Goal: Information Seeking & Learning: Learn about a topic

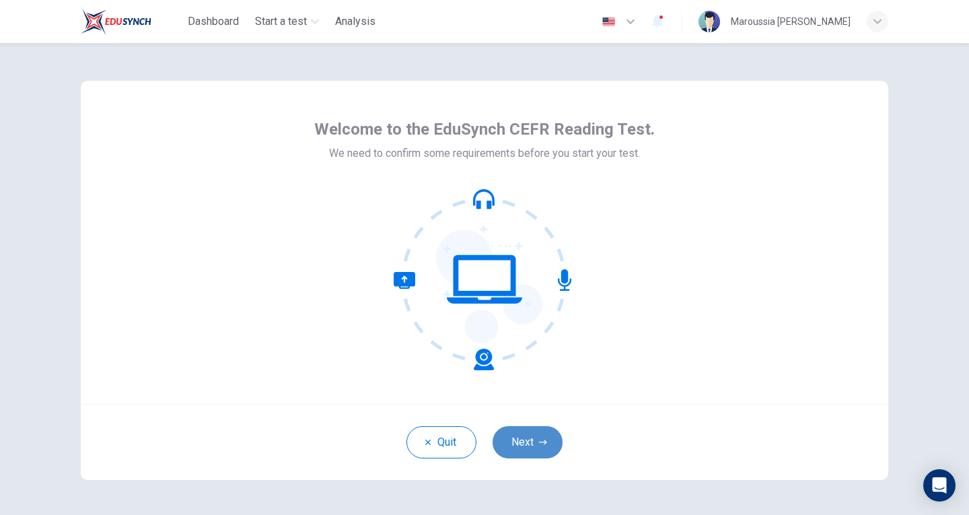
click at [525, 448] on button "Next" at bounding box center [528, 442] width 70 height 32
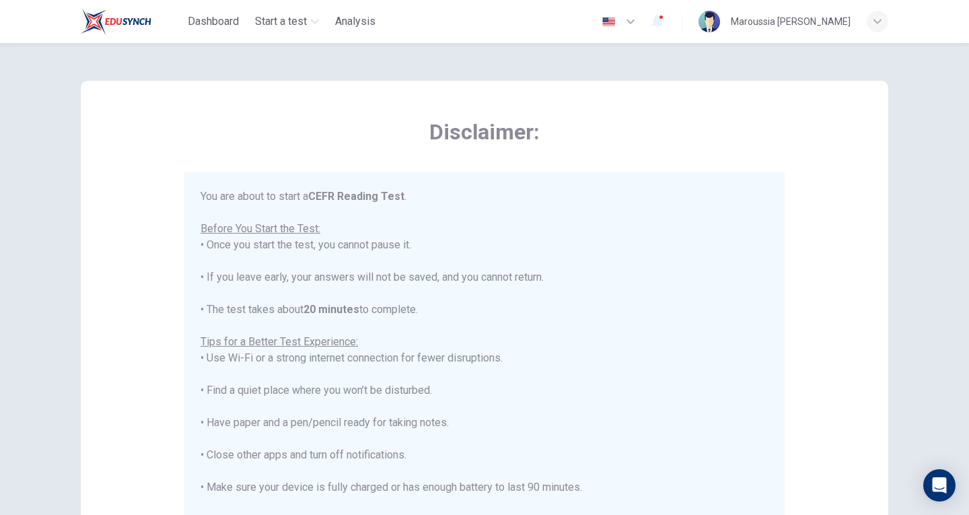
scroll to position [15, 0]
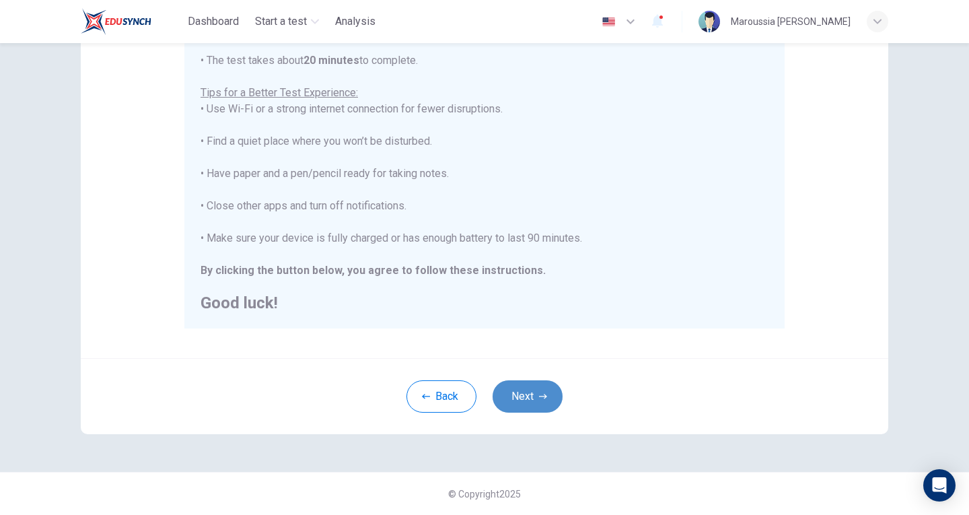
click at [536, 386] on button "Next" at bounding box center [528, 396] width 70 height 32
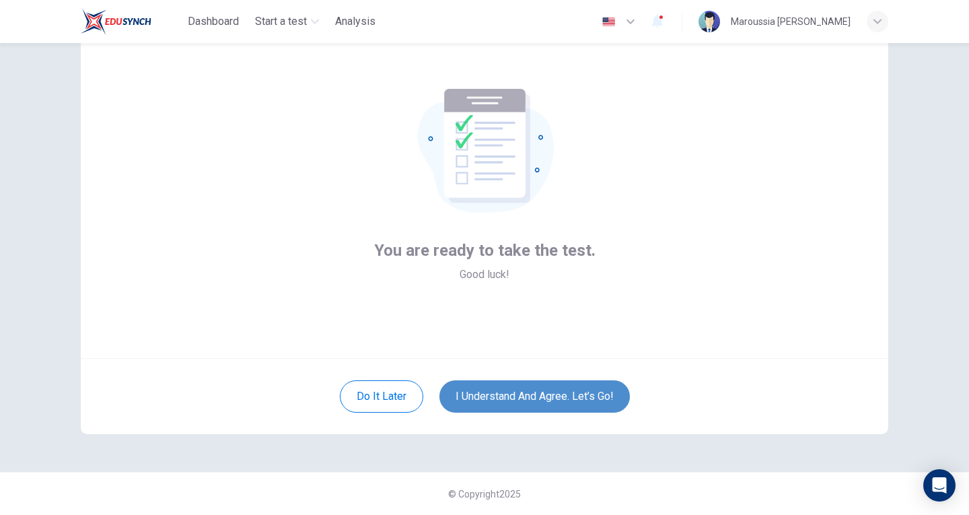
click at [530, 400] on button "I understand and agree. Let’s go!" at bounding box center [534, 396] width 190 height 32
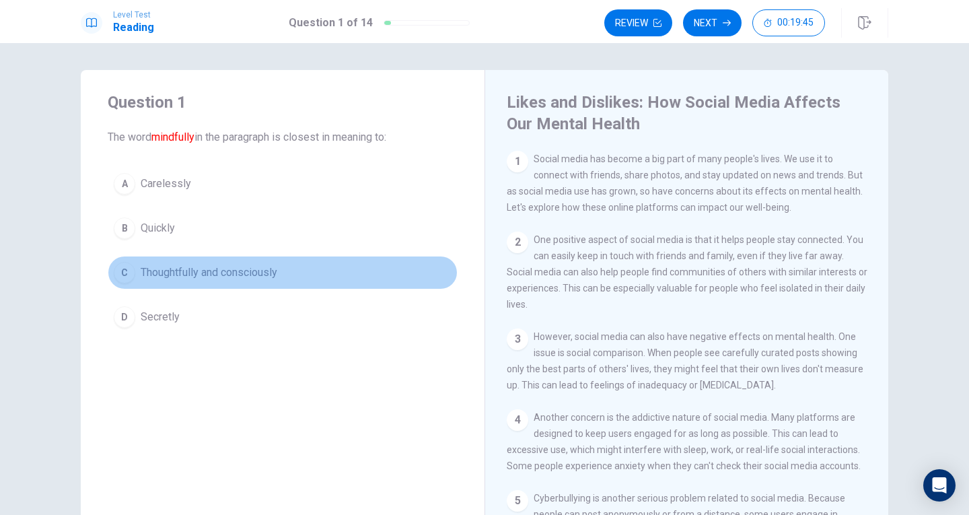
click at [176, 274] on span "Thoughtfully and consciously" at bounding box center [209, 272] width 137 height 16
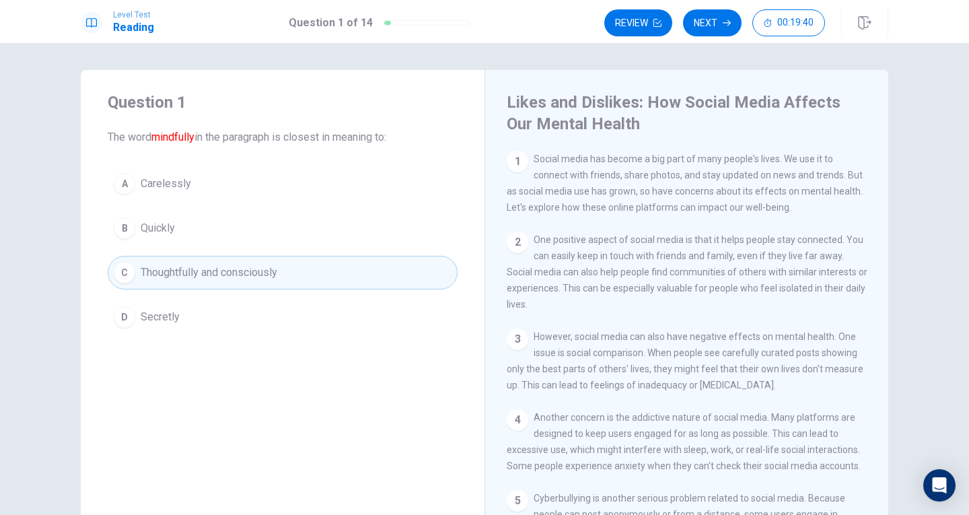
drag, startPoint x: 531, startPoint y: 160, endPoint x: 784, endPoint y: 157, distance: 253.1
click at [784, 157] on span "Social media has become a big part of many people's lives. We use it to connect…" at bounding box center [685, 182] width 356 height 59
drag, startPoint x: 530, startPoint y: 155, endPoint x: 824, endPoint y: 162, distance: 294.2
click at [824, 162] on span "Social media has become a big part of many people's lives. We use it to connect…" at bounding box center [685, 182] width 356 height 59
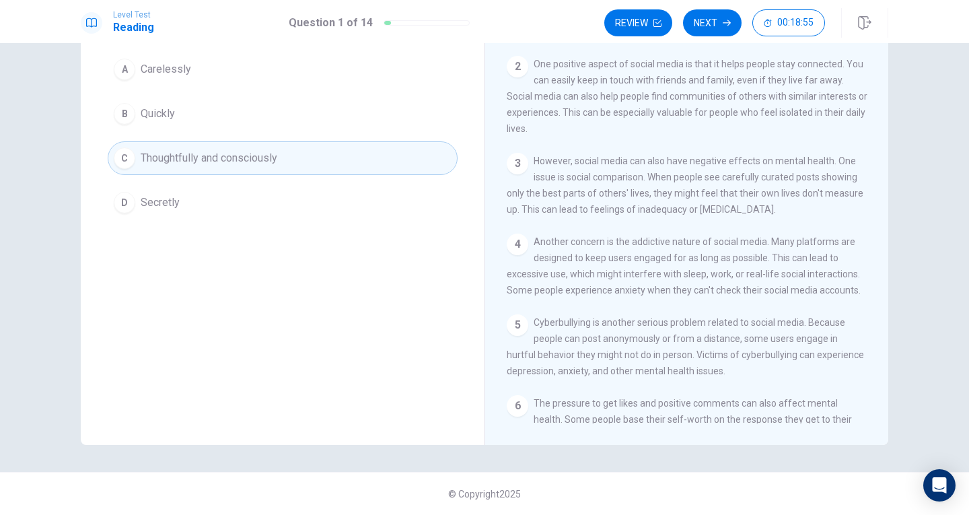
scroll to position [44, 0]
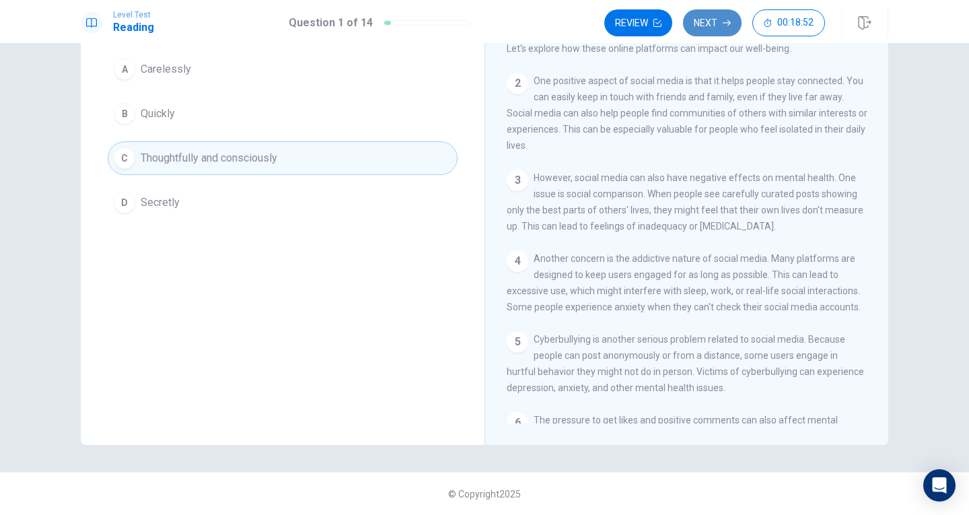
click at [711, 28] on button "Next" at bounding box center [712, 22] width 59 height 27
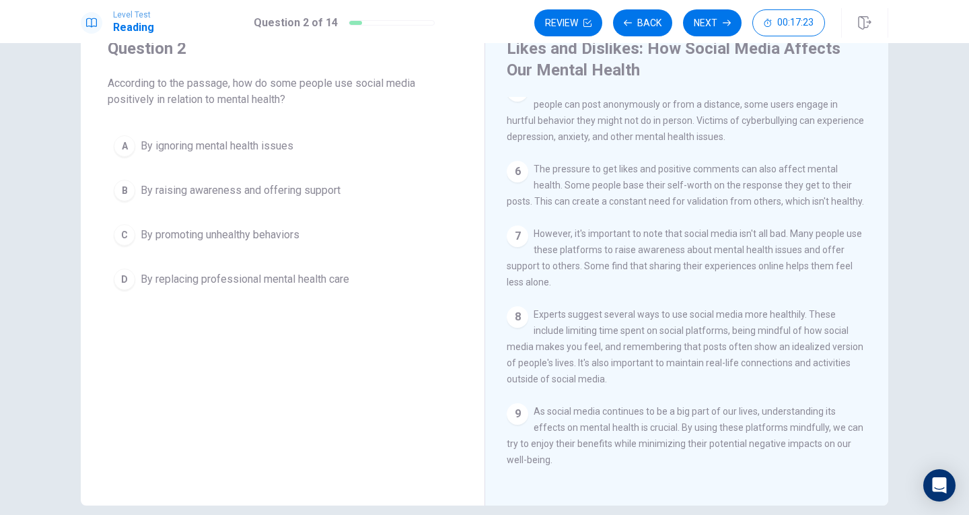
scroll to position [55, 0]
click at [237, 187] on span "By raising awareness and offering support" at bounding box center [241, 190] width 200 height 16
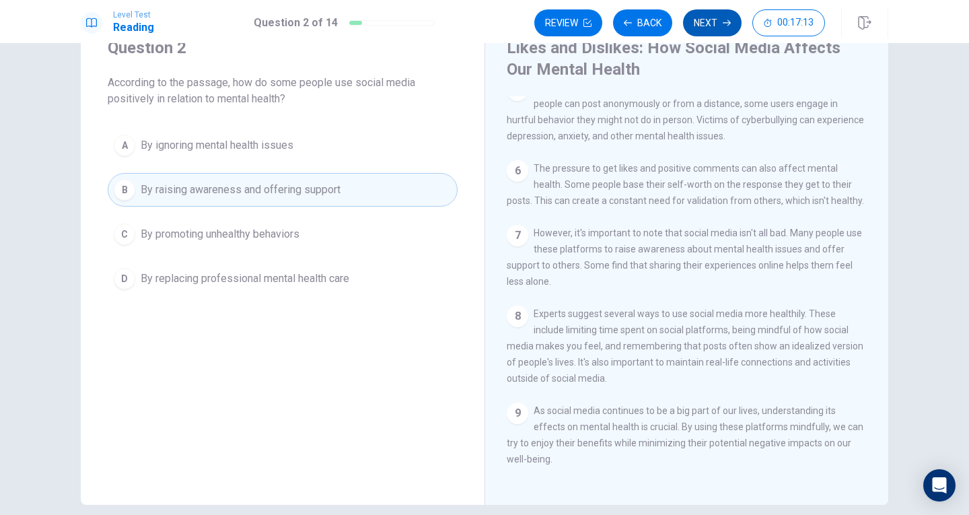
click at [713, 23] on button "Next" at bounding box center [712, 22] width 59 height 27
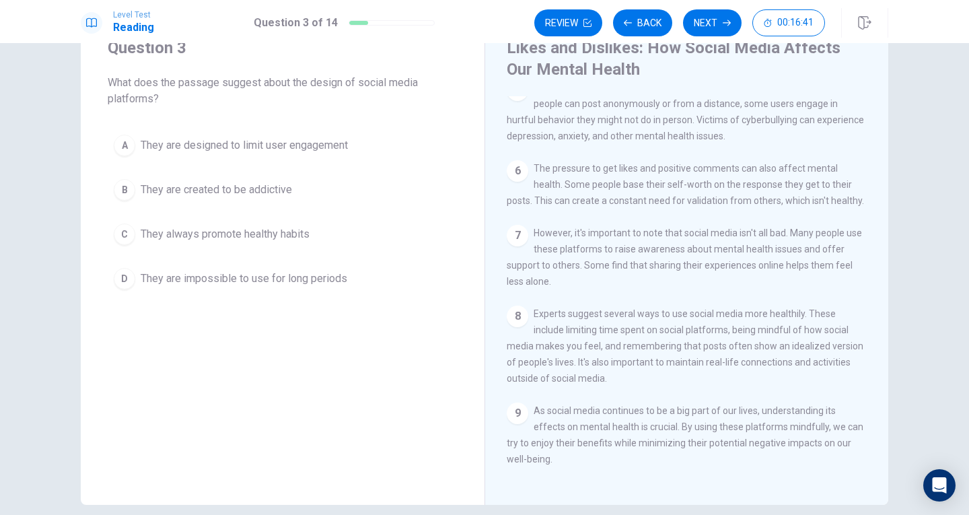
click at [209, 193] on span "They are created to be addictive" at bounding box center [216, 190] width 151 height 16
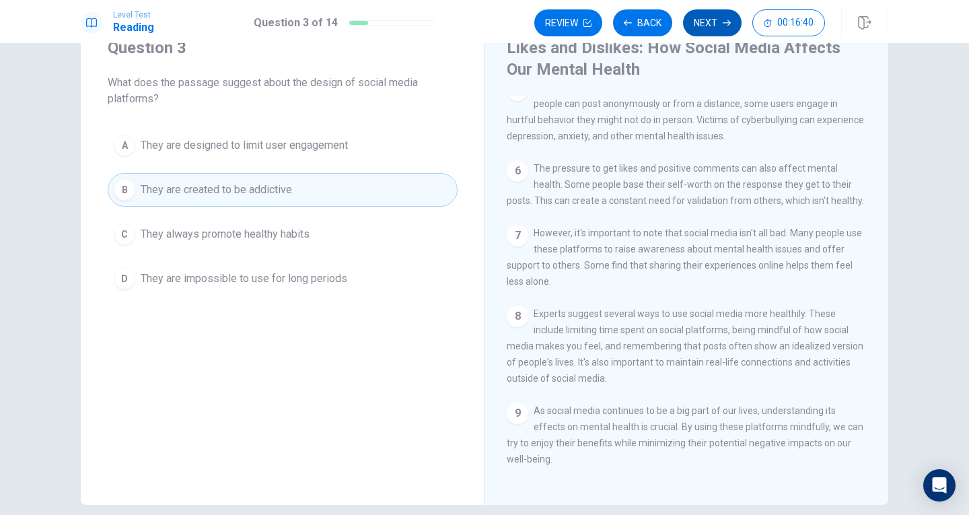
click at [698, 30] on button "Next" at bounding box center [712, 22] width 59 height 27
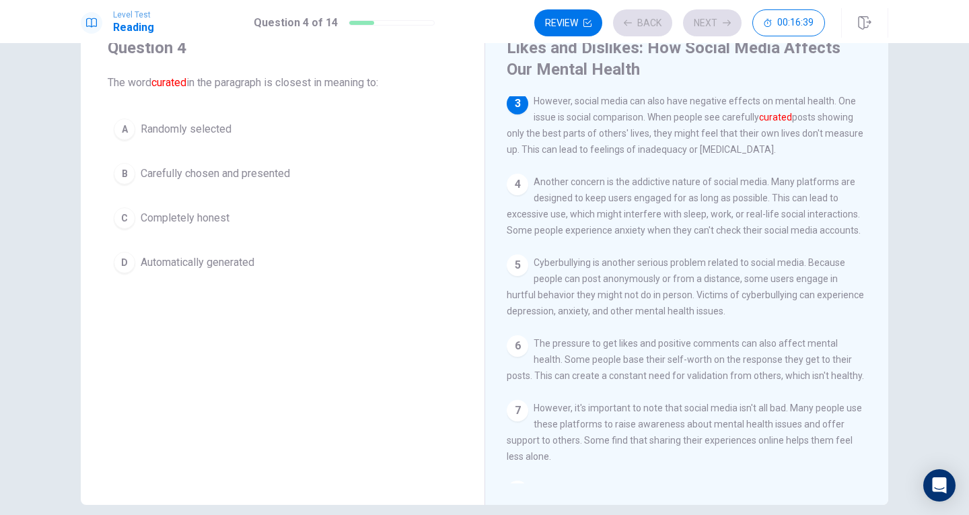
scroll to position [180, 0]
click at [213, 176] on span "Carefully chosen and presented" at bounding box center [215, 174] width 149 height 16
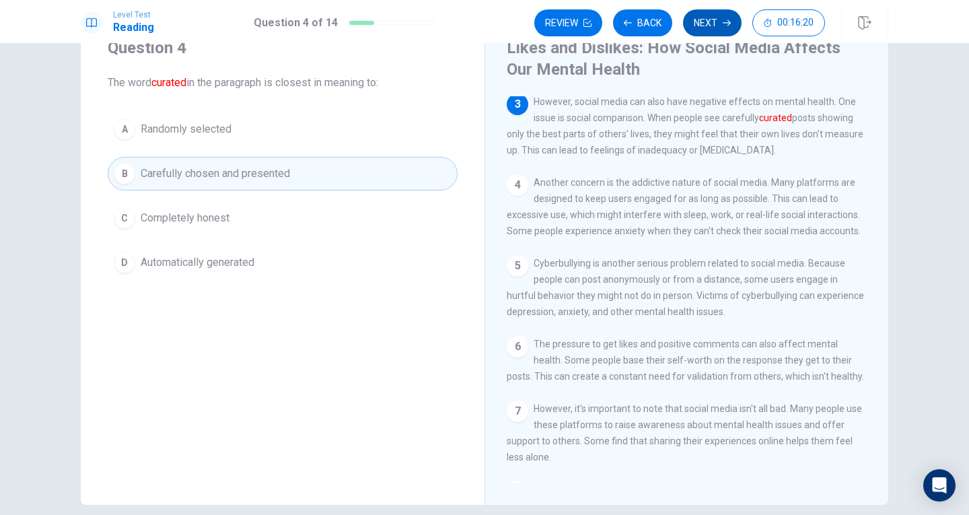
click at [709, 22] on button "Next" at bounding box center [712, 22] width 59 height 27
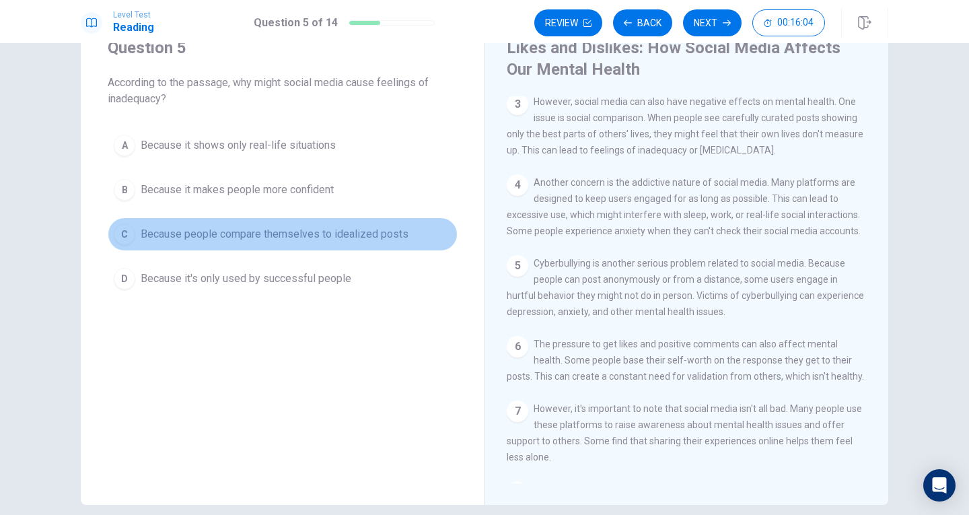
click at [289, 238] on span "Because people compare themselves to idealized posts" at bounding box center [275, 234] width 268 height 16
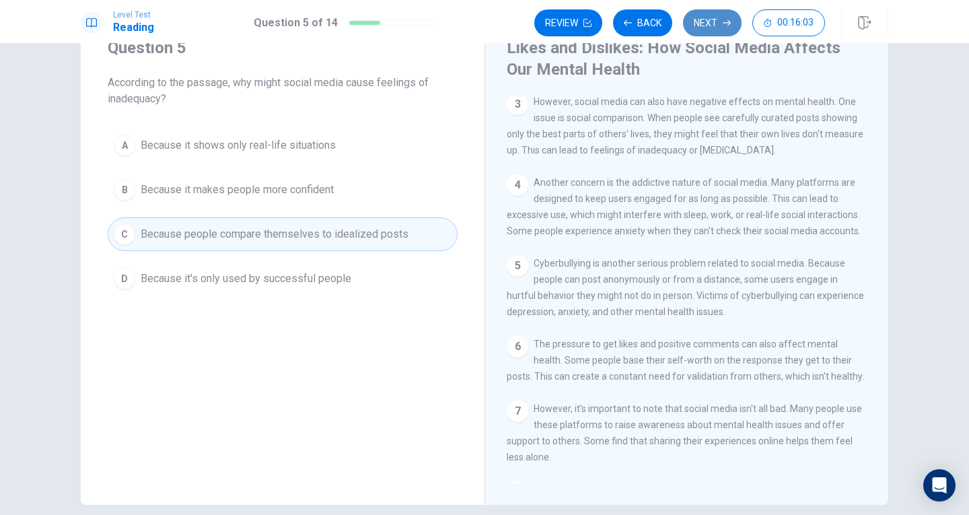
click at [705, 20] on button "Next" at bounding box center [712, 22] width 59 height 27
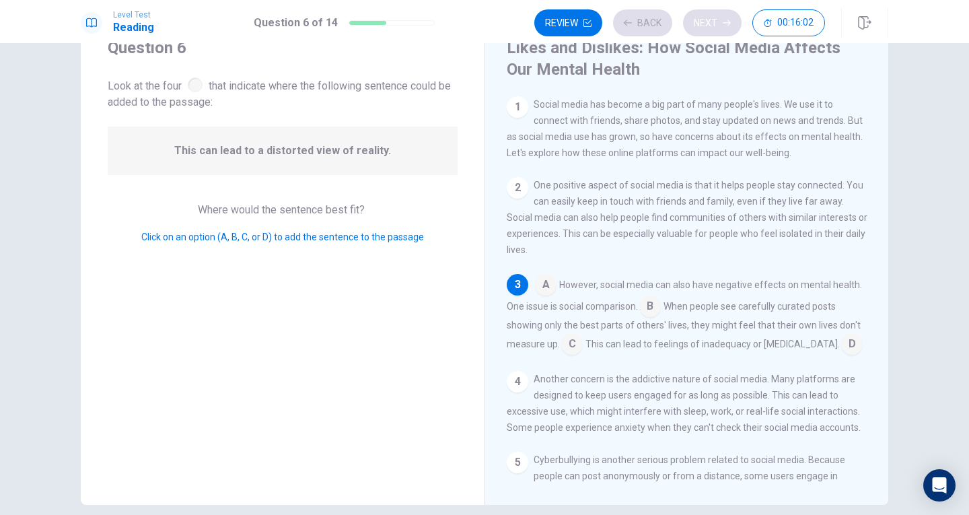
scroll to position [25, 0]
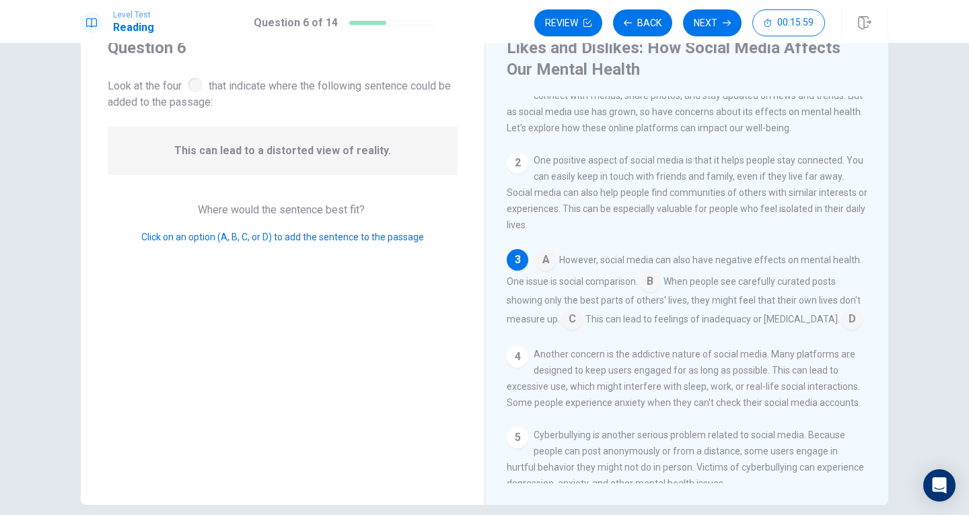
click at [192, 87] on div at bounding box center [195, 84] width 15 height 15
click at [650, 289] on input at bounding box center [650, 283] width 22 height 22
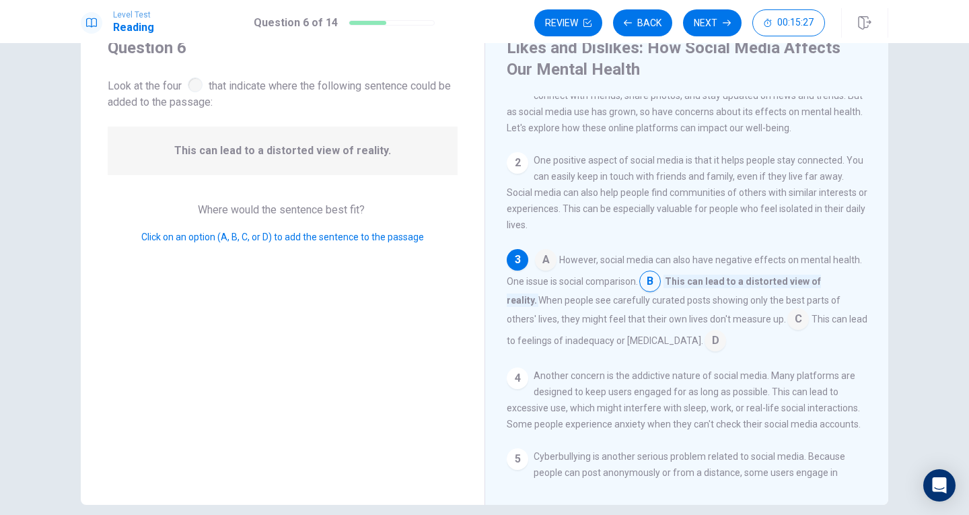
click at [787, 321] on input at bounding box center [798, 321] width 22 height 22
click at [694, 345] on input at bounding box center [705, 342] width 22 height 22
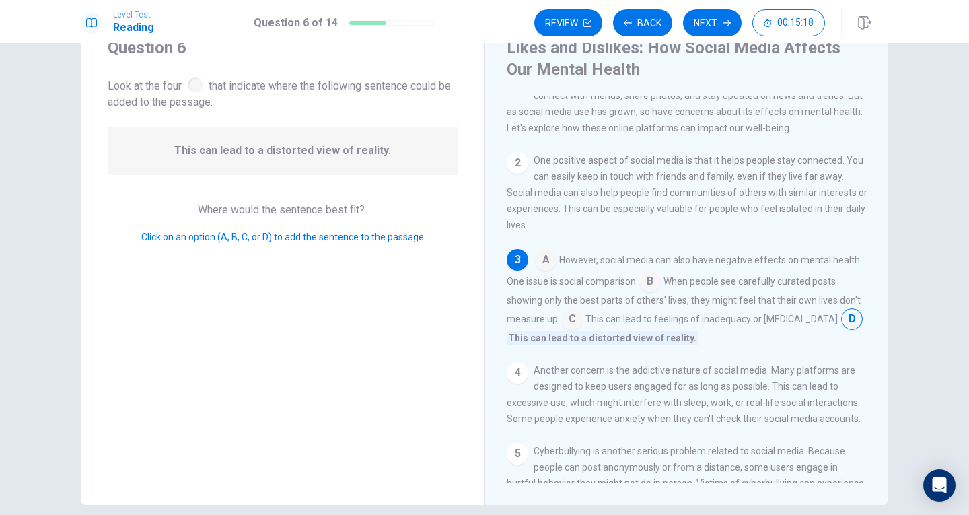
click at [653, 289] on input at bounding box center [650, 283] width 22 height 22
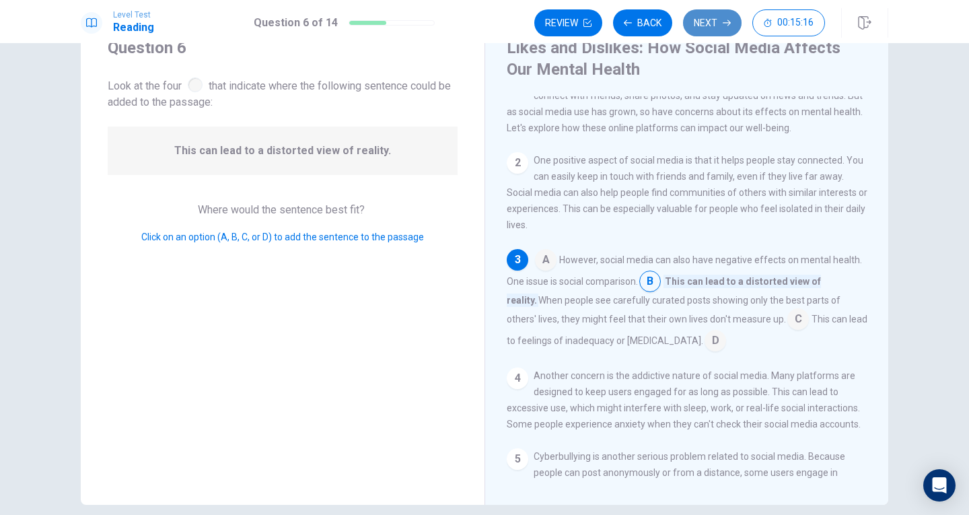
click at [706, 26] on button "Next" at bounding box center [712, 22] width 59 height 27
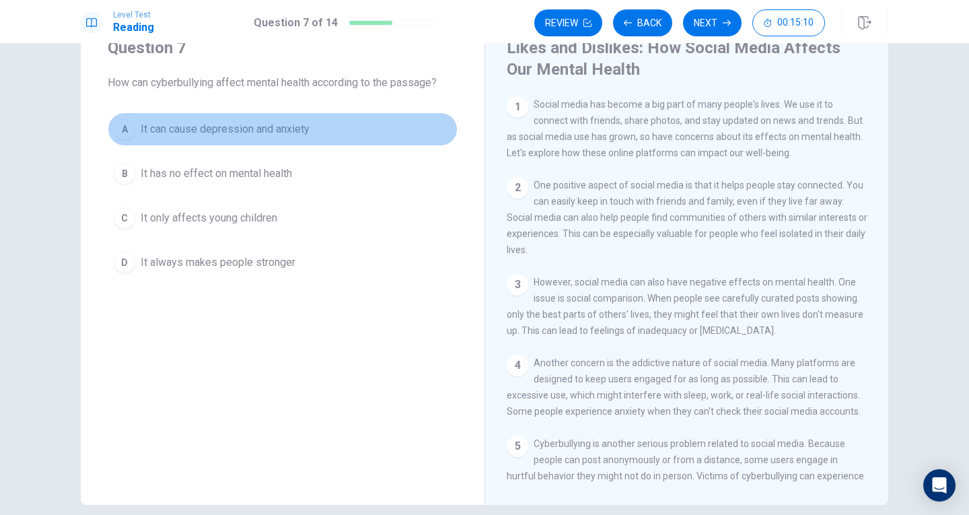
click at [266, 128] on span "It can cause depression and anxiety" at bounding box center [225, 129] width 169 height 16
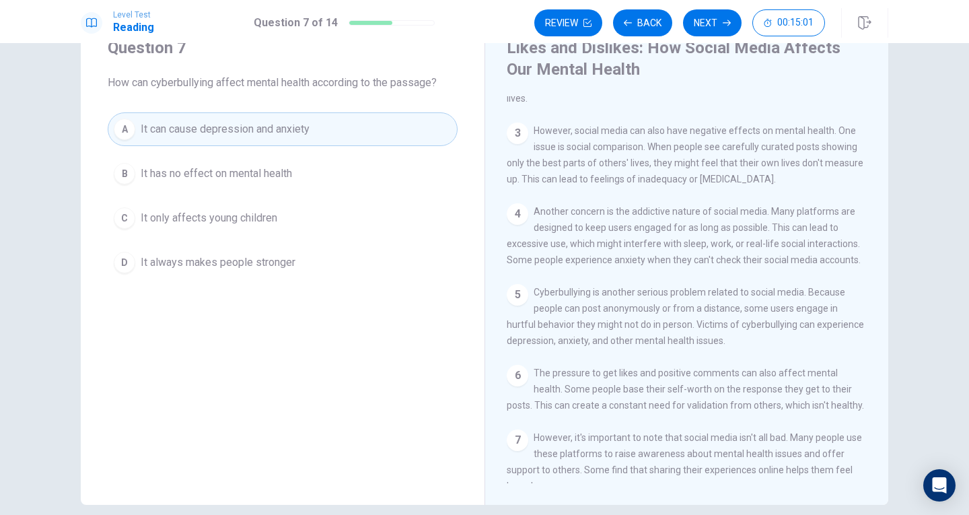
scroll to position [152, 0]
click at [711, 20] on button "Next" at bounding box center [712, 22] width 59 height 27
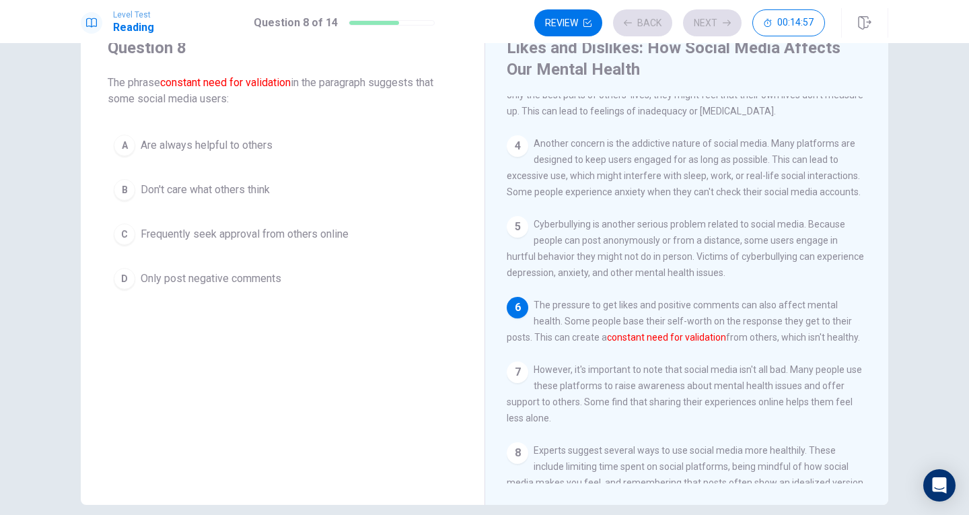
scroll to position [224, 0]
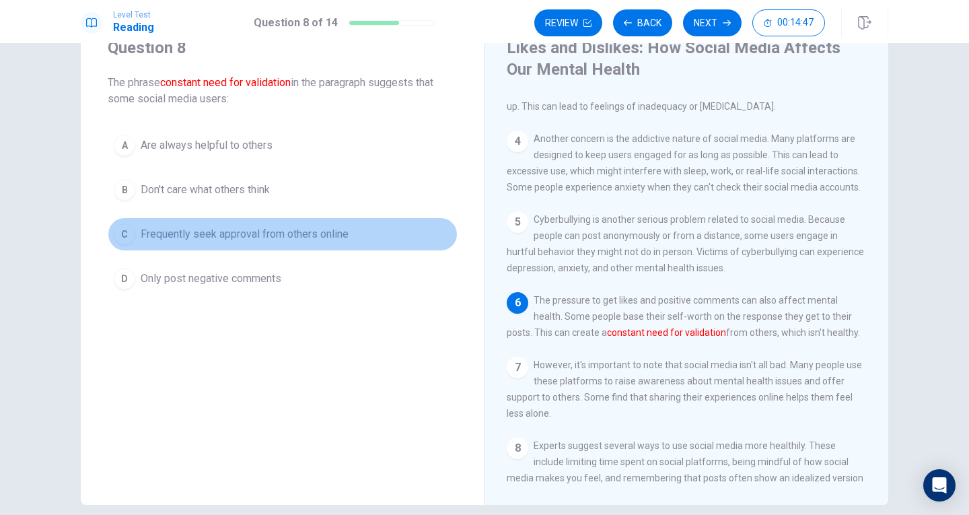
click at [202, 228] on span "Frequently seek approval from others online" at bounding box center [245, 234] width 208 height 16
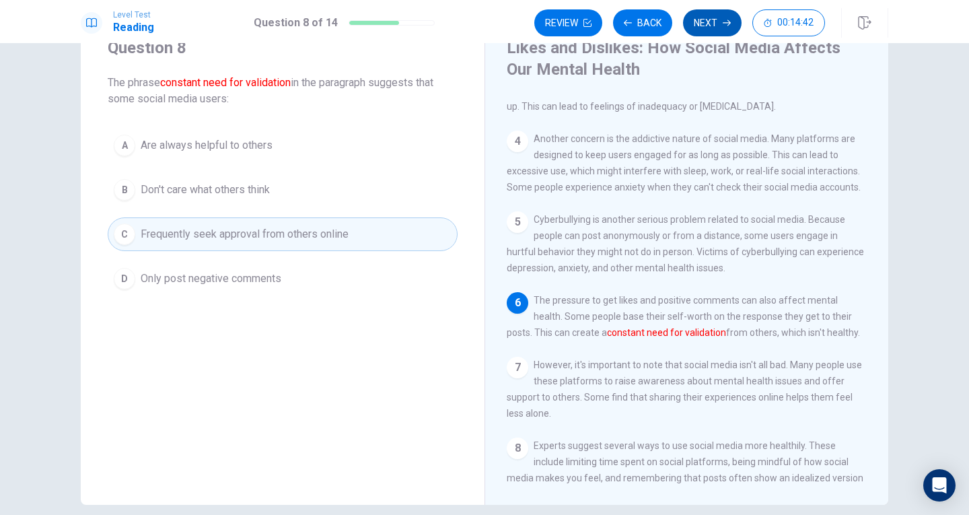
click at [717, 28] on button "Next" at bounding box center [712, 22] width 59 height 27
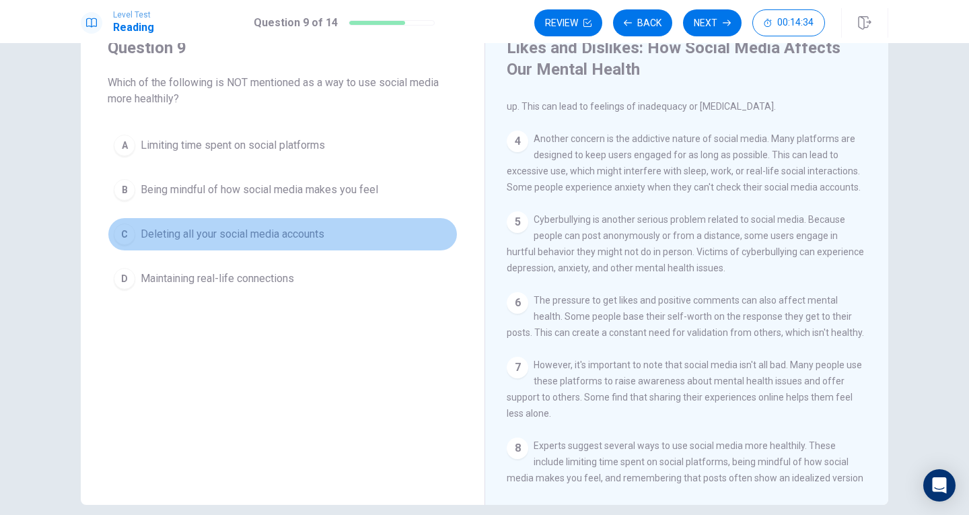
click at [234, 239] on span "Deleting all your social media accounts" at bounding box center [233, 234] width 184 height 16
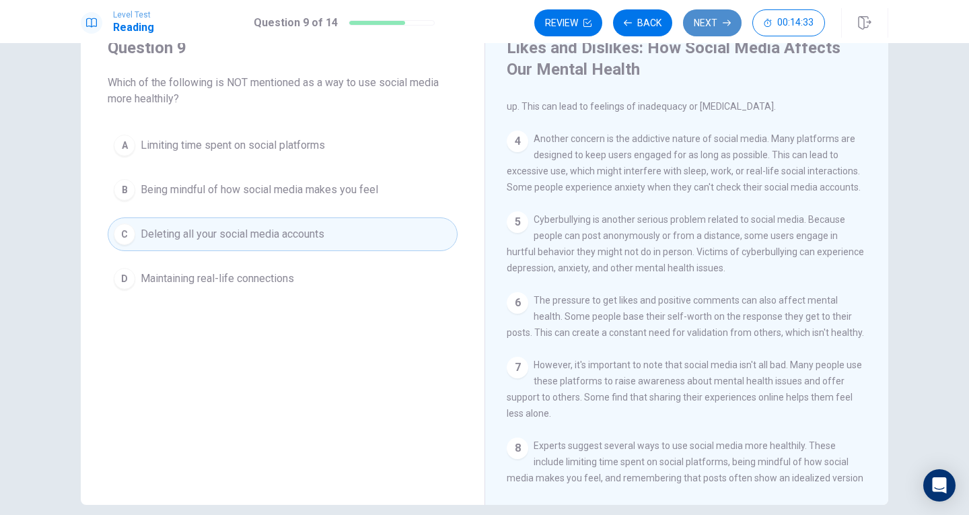
click at [709, 24] on button "Next" at bounding box center [712, 22] width 59 height 27
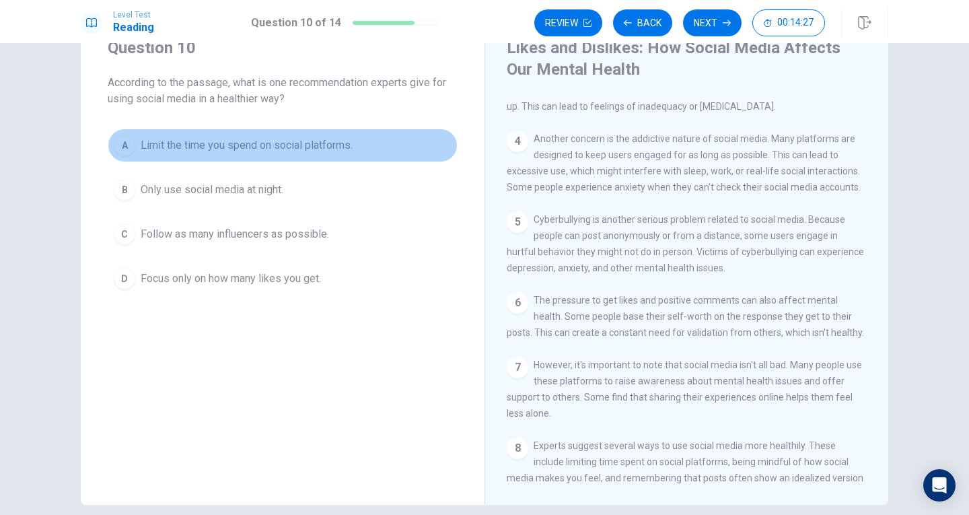
click at [205, 151] on span "Limit the time you spend on social platforms." at bounding box center [247, 145] width 212 height 16
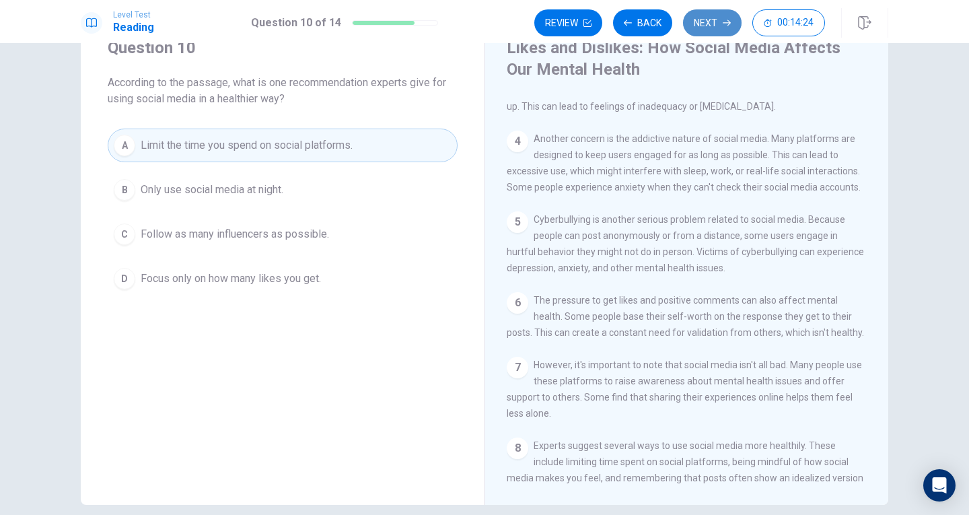
click at [713, 24] on button "Next" at bounding box center [712, 22] width 59 height 27
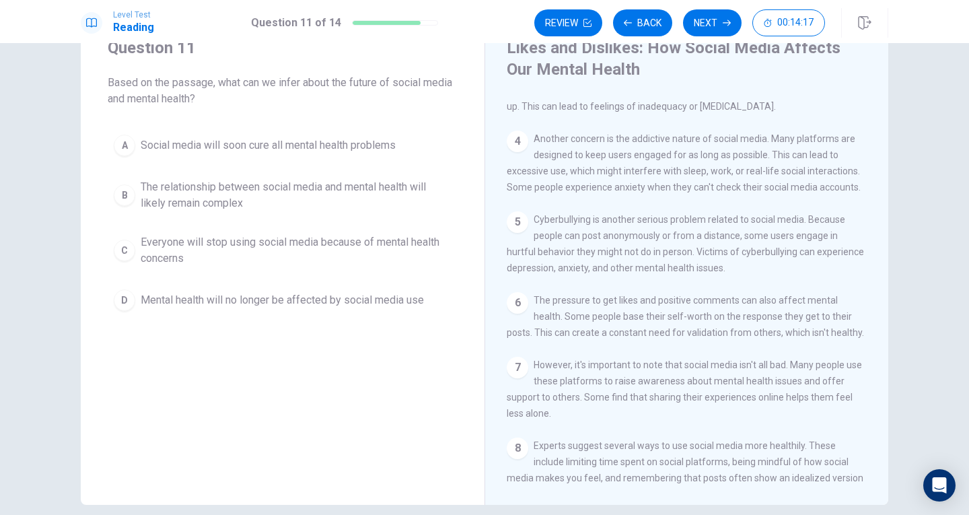
click at [253, 190] on span "The relationship between social media and mental health will likely remain comp…" at bounding box center [296, 195] width 311 height 32
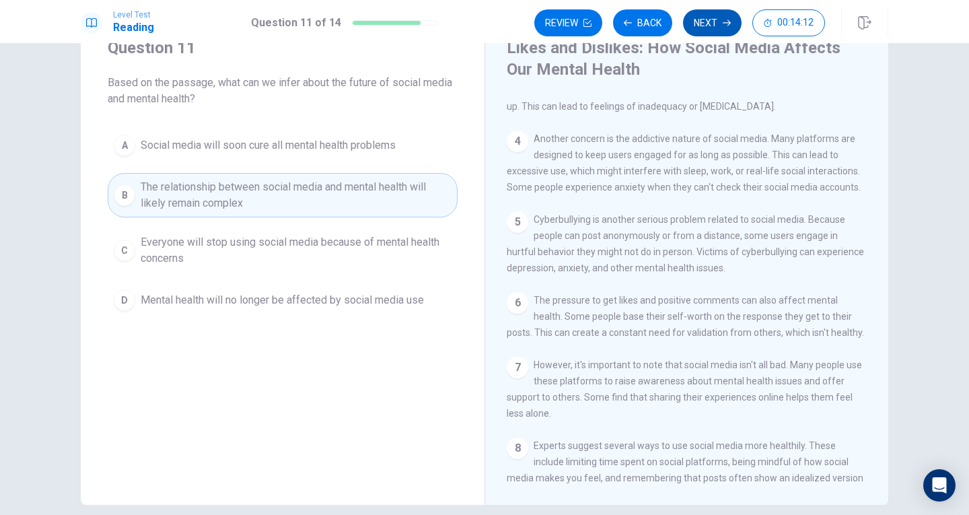
click at [711, 24] on button "Next" at bounding box center [712, 22] width 59 height 27
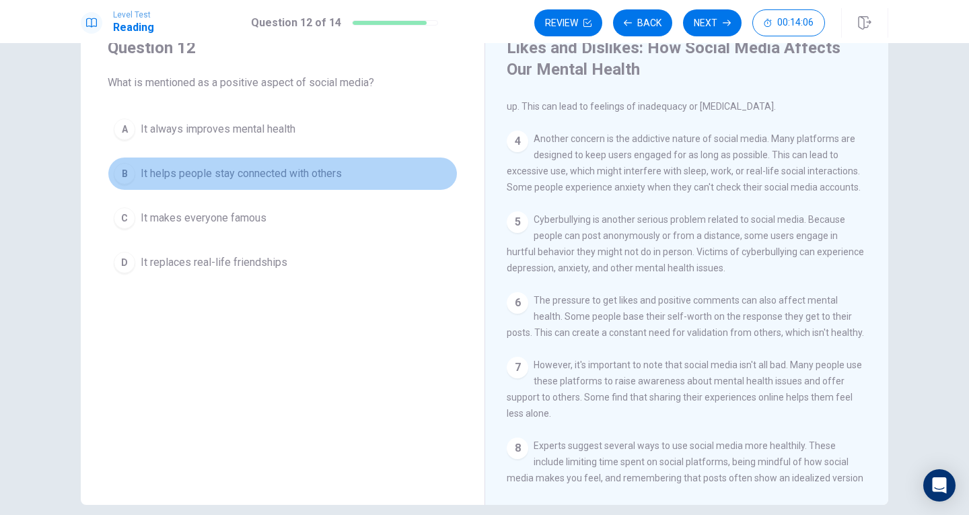
click at [174, 168] on span "It helps people stay connected with others" at bounding box center [241, 174] width 201 height 16
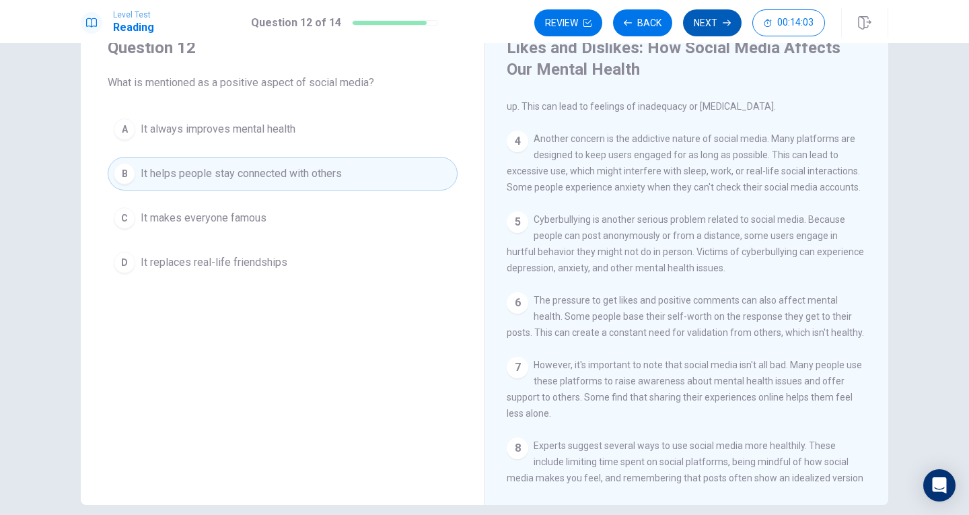
click at [713, 30] on button "Next" at bounding box center [712, 22] width 59 height 27
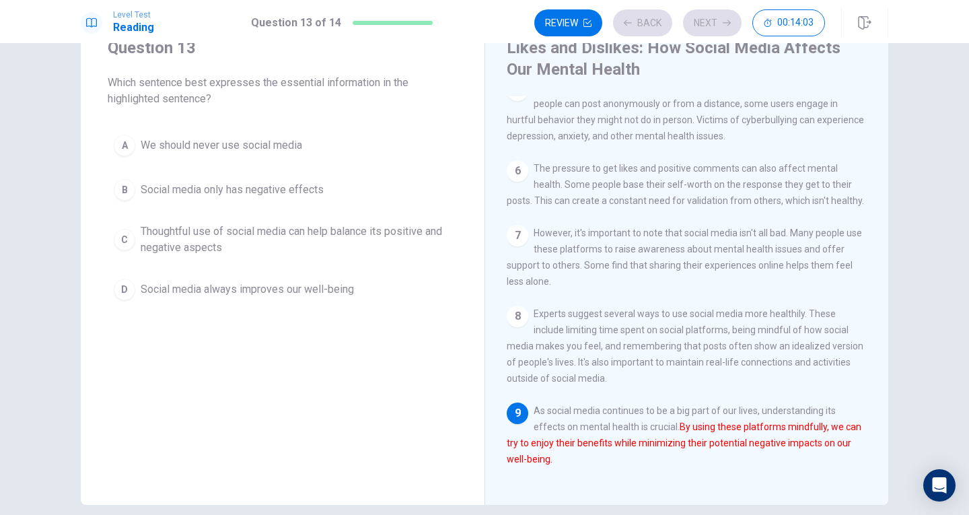
scroll to position [368, 0]
drag, startPoint x: 675, startPoint y: 426, endPoint x: 844, endPoint y: 434, distance: 169.1
click at [844, 434] on div "9 As social media continues to be a big part of our lives, understanding its ef…" at bounding box center [687, 434] width 361 height 65
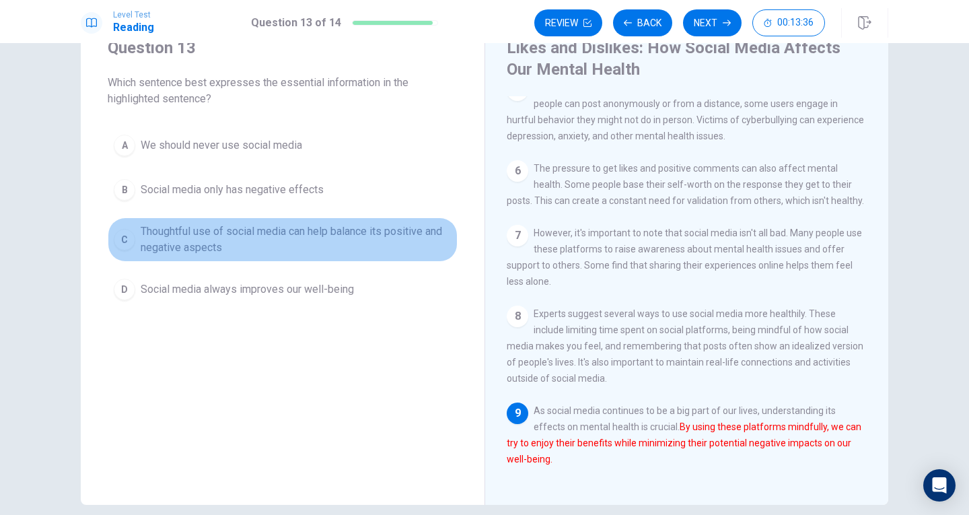
click at [232, 239] on span "Thoughtful use of social media can help balance its positive and negative aspec…" at bounding box center [296, 239] width 311 height 32
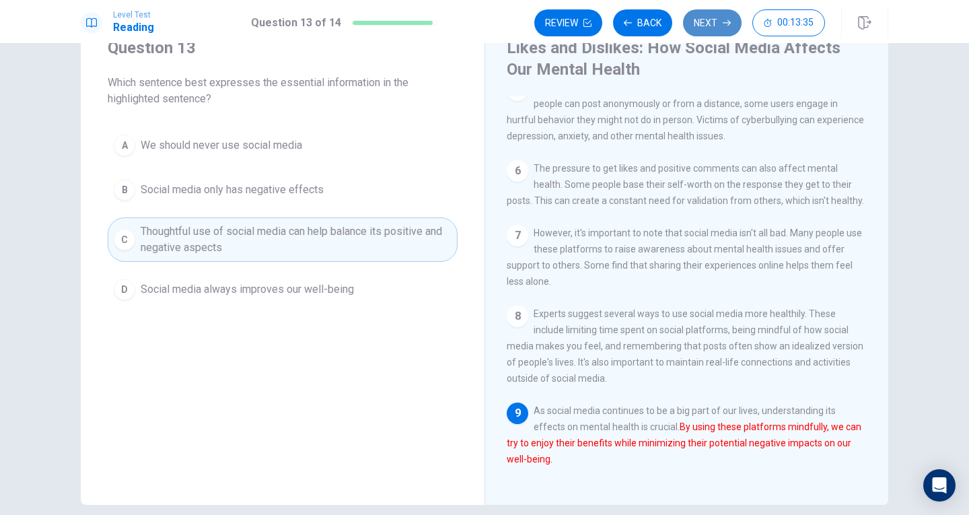
click at [693, 26] on button "Next" at bounding box center [712, 22] width 59 height 27
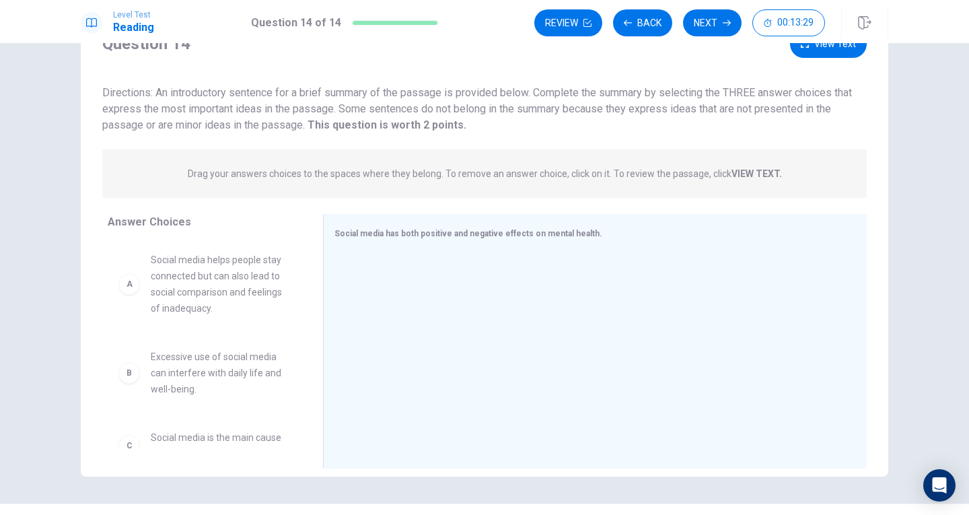
scroll to position [47, 0]
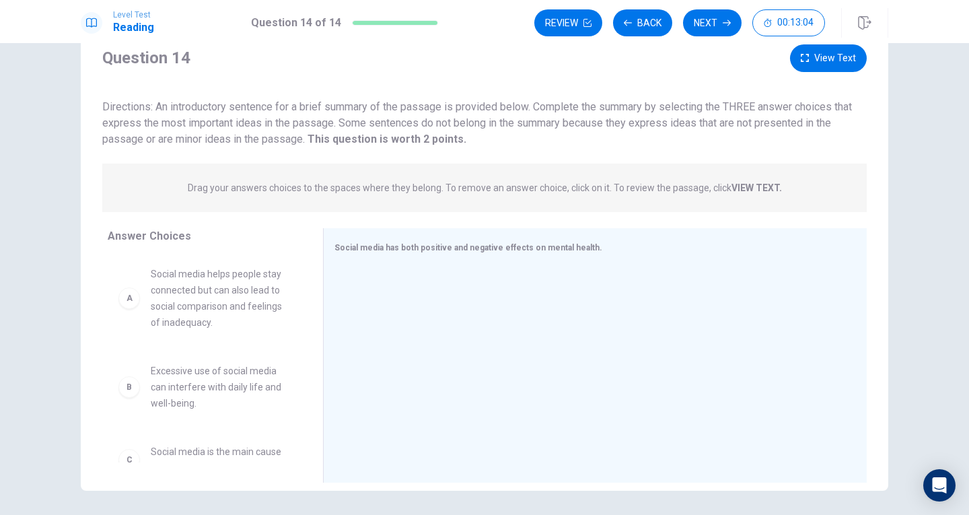
click at [135, 304] on div "A Social media helps people stay connected but can also lead to social comparis…" at bounding box center [204, 298] width 172 height 65
click at [131, 305] on div "A" at bounding box center [129, 298] width 22 height 22
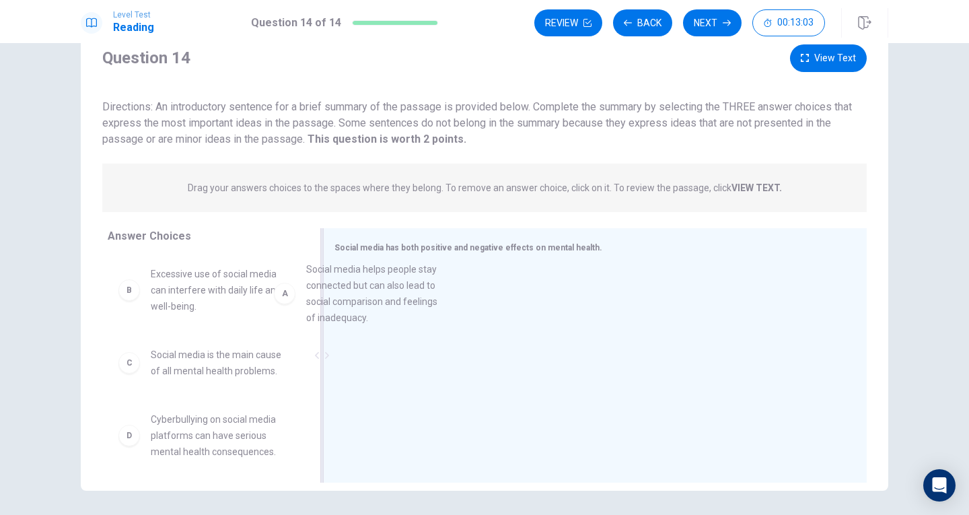
drag, startPoint x: 131, startPoint y: 305, endPoint x: 336, endPoint y: 300, distance: 204.6
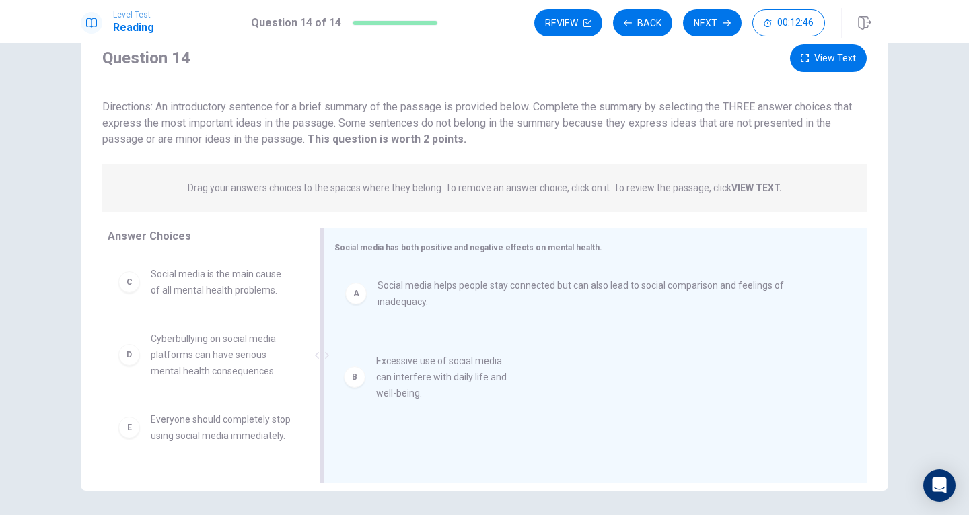
drag, startPoint x: 194, startPoint y: 291, endPoint x: 435, endPoint y: 375, distance: 254.3
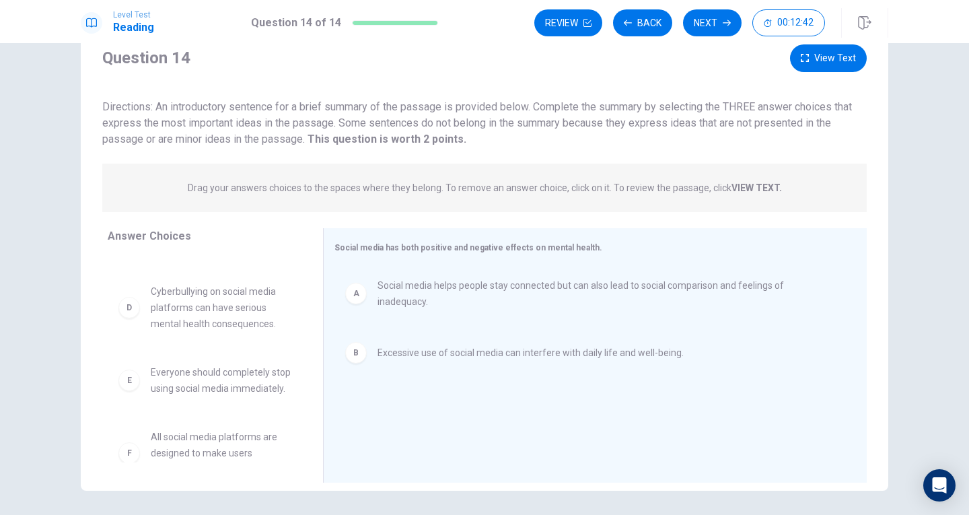
scroll to position [48, 0]
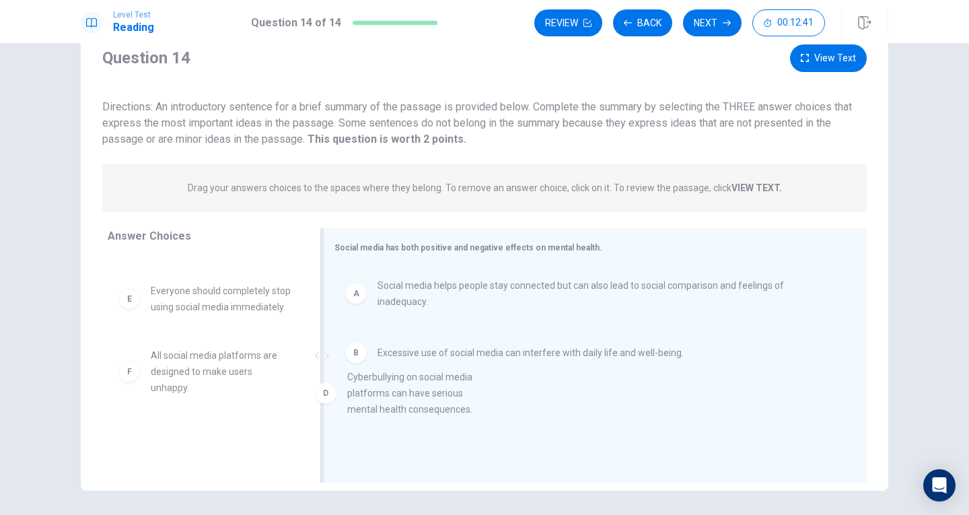
drag, startPoint x: 211, startPoint y: 324, endPoint x: 422, endPoint y: 415, distance: 230.3
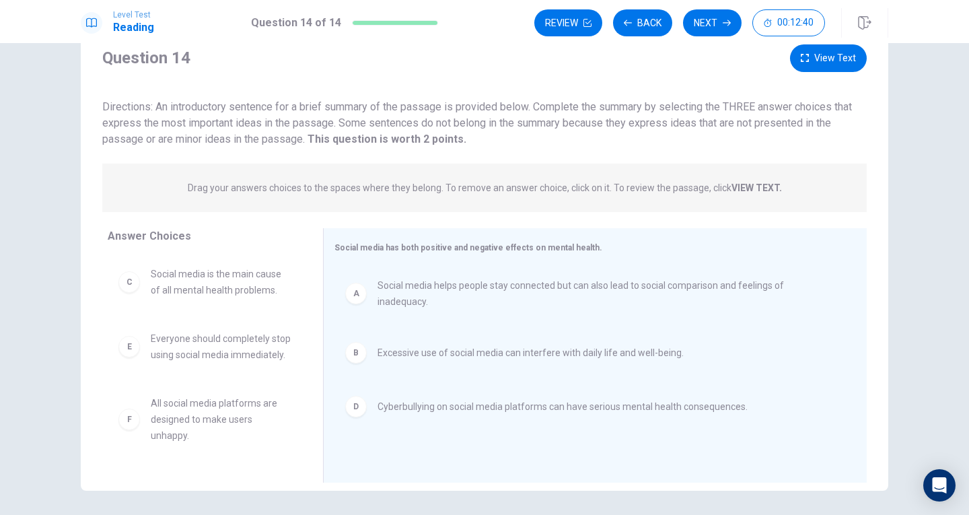
scroll to position [8, 0]
click at [713, 20] on button "Next" at bounding box center [712, 22] width 59 height 27
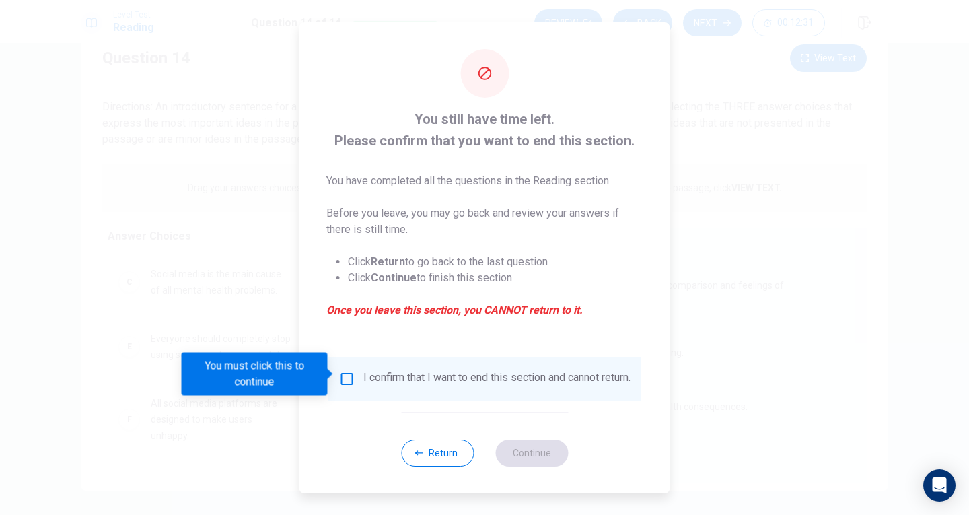
click at [346, 371] on input "You must click this to continue" at bounding box center [347, 379] width 16 height 16
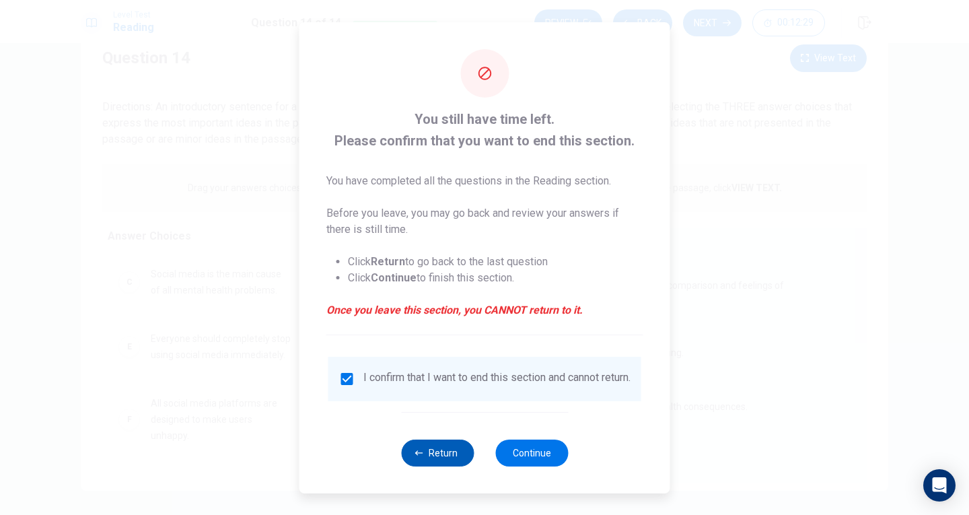
click at [446, 456] on button "Return" at bounding box center [437, 452] width 73 height 27
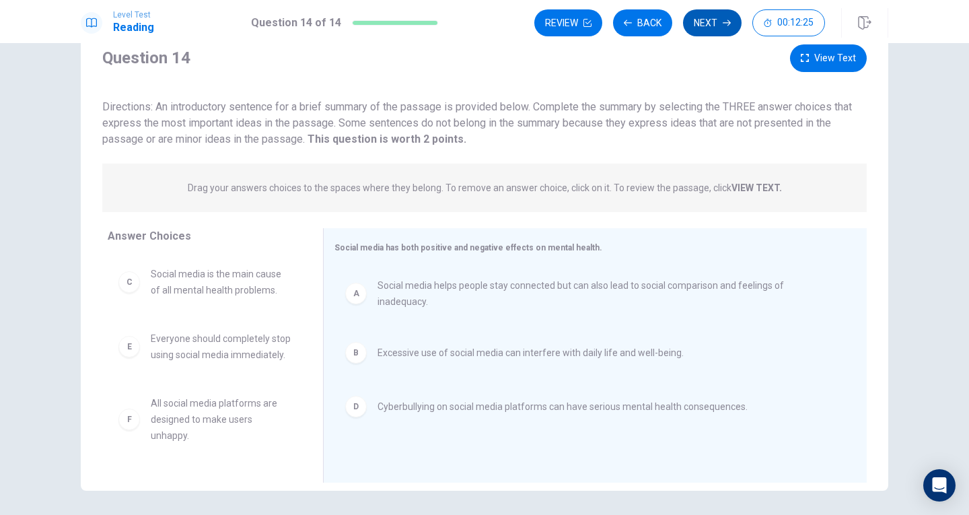
click at [712, 17] on button "Next" at bounding box center [712, 22] width 59 height 27
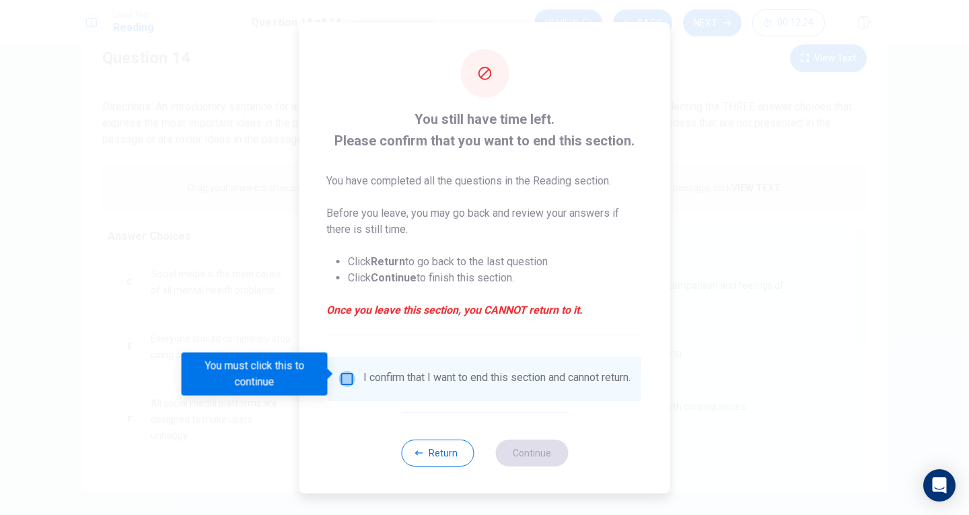
click at [341, 371] on input "You must click this to continue" at bounding box center [347, 379] width 16 height 16
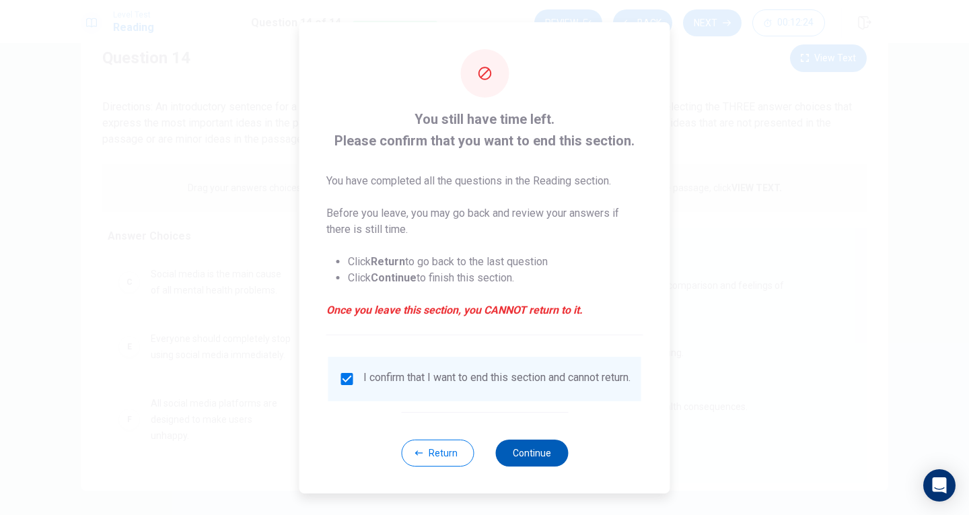
click at [522, 454] on button "Continue" at bounding box center [531, 452] width 73 height 27
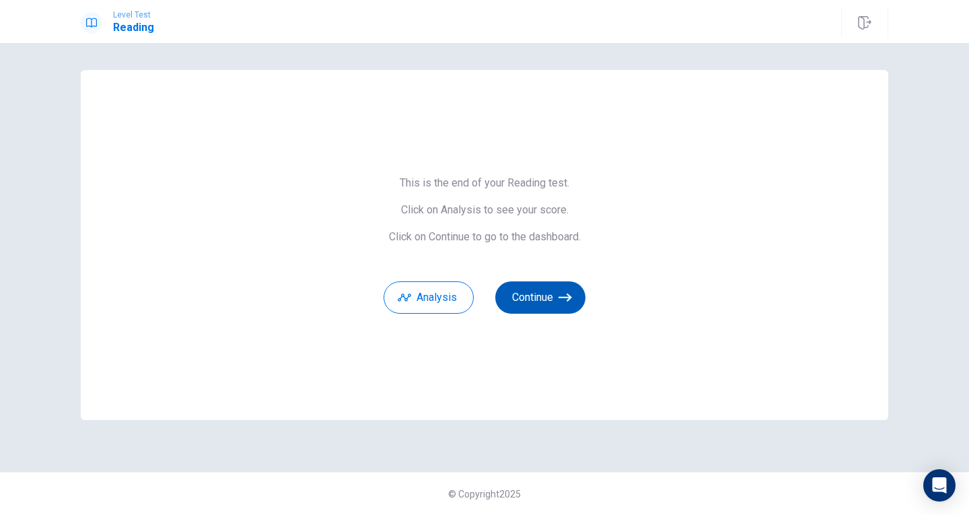
click at [542, 297] on button "Continue" at bounding box center [540, 297] width 90 height 32
